Goal: Information Seeking & Learning: Learn about a topic

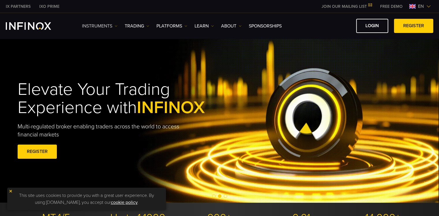
click at [102, 23] on link "Instruments" at bounding box center [100, 26] width 36 height 7
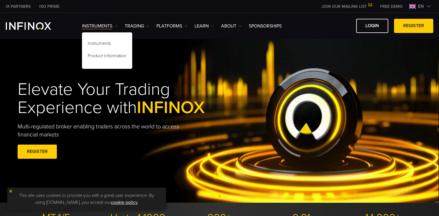
click at [43, 6] on link "IXO PRIME" at bounding box center [49, 6] width 29 height 6
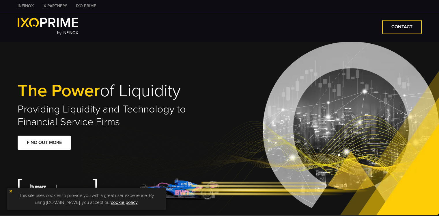
click at [62, 5] on link "IX PARTNERS" at bounding box center [54, 6] width 33 height 6
click at [20, 4] on link "INFINOX" at bounding box center [25, 6] width 25 height 6
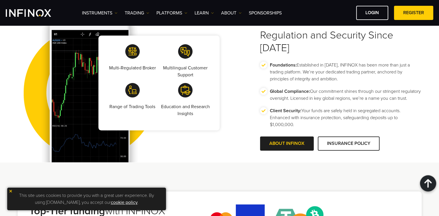
scroll to position [987, 0]
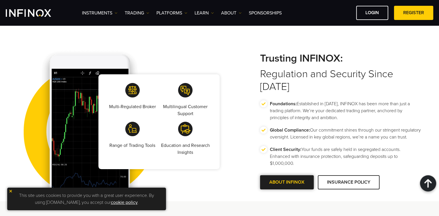
click at [287, 182] on span at bounding box center [287, 182] width 0 height 0
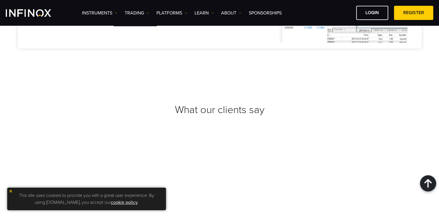
scroll to position [2137, 0]
click at [12, 191] on img at bounding box center [11, 191] width 4 height 4
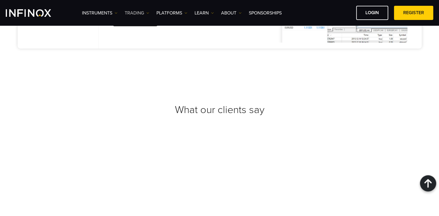
click at [137, 13] on link "TRADING" at bounding box center [137, 13] width 25 height 7
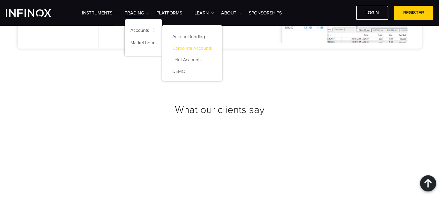
click at [191, 49] on link "Corporate Accounts" at bounding box center [192, 48] width 48 height 12
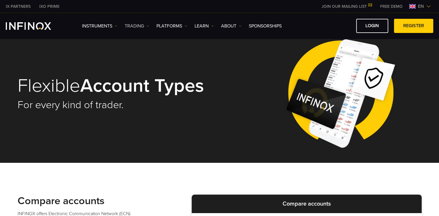
click at [145, 24] on link "TRADING" at bounding box center [137, 26] width 25 height 7
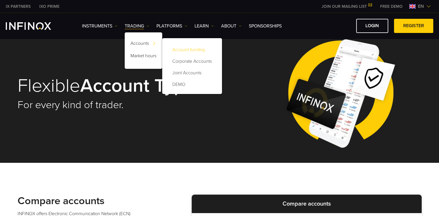
click at [180, 50] on link "Account funding" at bounding box center [192, 50] width 48 height 12
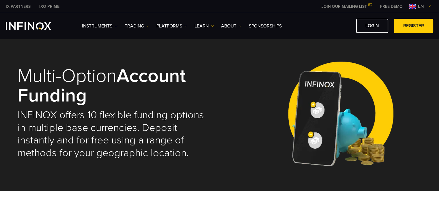
select select "***"
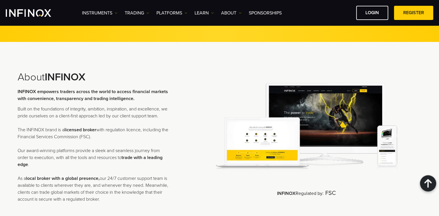
scroll to position [1037, 0]
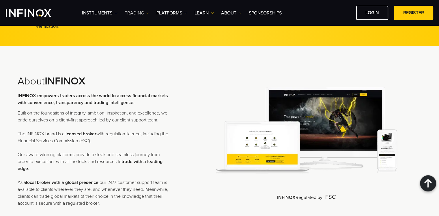
click at [145, 11] on link "TRADING" at bounding box center [137, 13] width 25 height 7
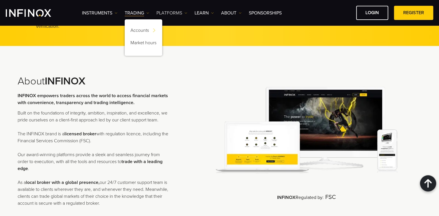
click at [170, 12] on link "PLATFORMS" at bounding box center [171, 13] width 31 height 7
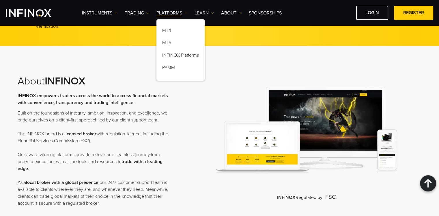
click at [204, 11] on link "Learn" at bounding box center [204, 13] width 19 height 7
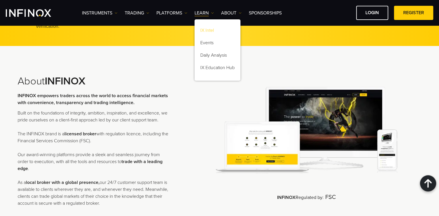
click at [213, 31] on link "IX Intel" at bounding box center [218, 31] width 46 height 12
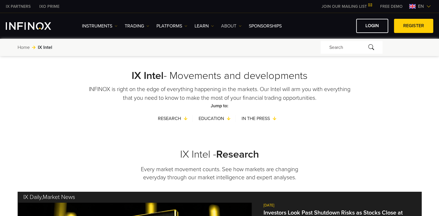
click at [229, 27] on link "ABOUT" at bounding box center [231, 26] width 20 height 7
click at [207, 24] on link "Learn" at bounding box center [204, 26] width 19 height 7
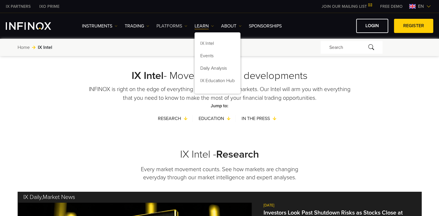
click at [180, 24] on link "PLATFORMS" at bounding box center [171, 26] width 31 height 7
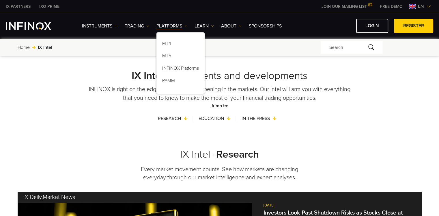
click at [141, 29] on div "Instruments Instruments Product Information TRADING Accounts" at bounding box center [257, 26] width 351 height 14
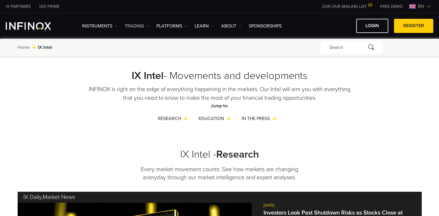
click at [142, 27] on link "TRADING" at bounding box center [137, 26] width 25 height 7
click at [106, 27] on link "Instruments" at bounding box center [100, 26] width 36 height 7
click at [142, 27] on link "TRADING" at bounding box center [137, 26] width 25 height 7
click at [206, 23] on link "Learn" at bounding box center [204, 26] width 19 height 7
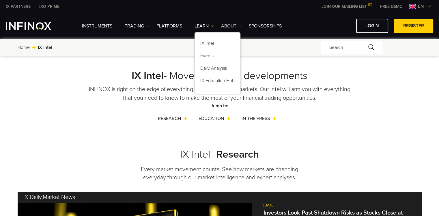
click at [233, 23] on link "ABOUT" at bounding box center [231, 26] width 20 height 7
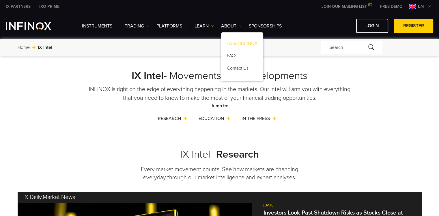
click at [245, 43] on link "About INFINOX" at bounding box center [242, 44] width 42 height 12
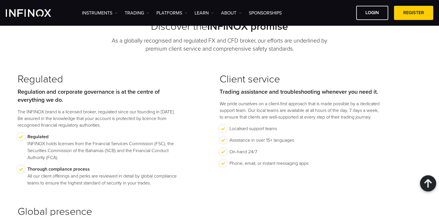
scroll to position [588, 0]
